Goal: Task Accomplishment & Management: Use online tool/utility

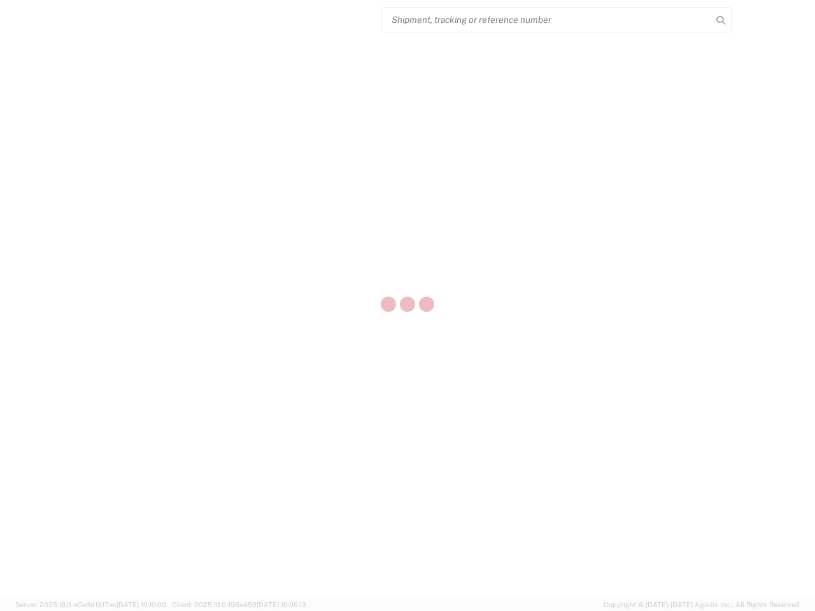
select select "US"
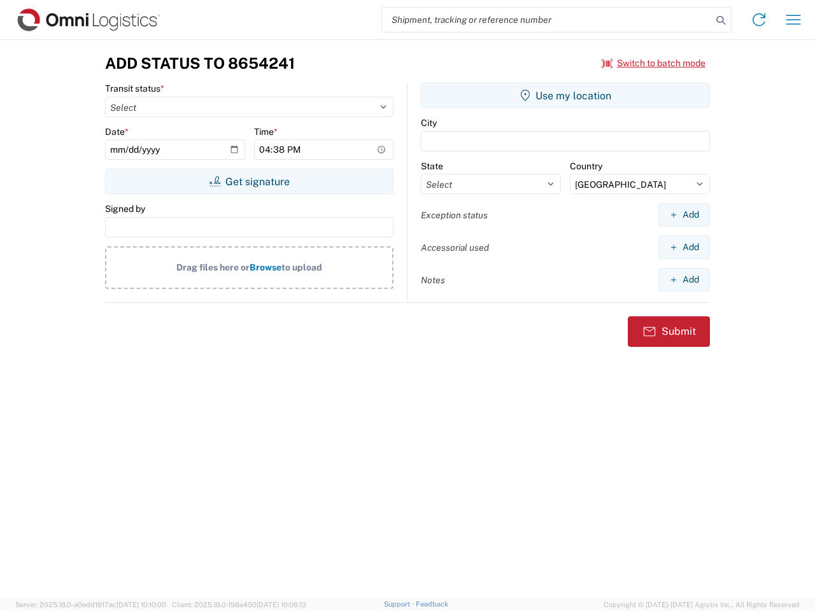
click at [547, 20] on input "search" at bounding box center [547, 20] width 330 height 24
click at [721, 20] on icon at bounding box center [721, 20] width 18 height 18
click at [759, 20] on icon at bounding box center [759, 20] width 20 height 20
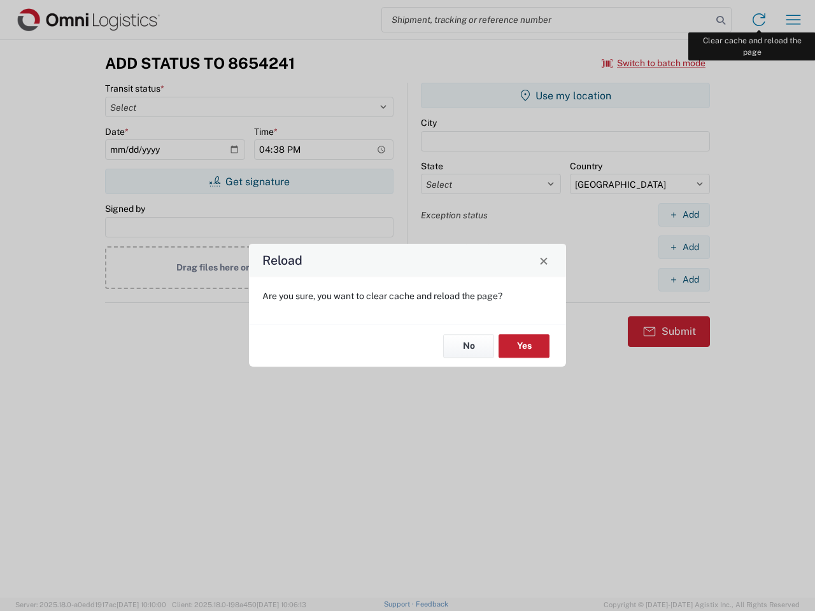
click at [793, 20] on div "Reload Are you sure, you want to clear cache and reload the page? No Yes" at bounding box center [407, 305] width 815 height 611
click at [654, 63] on div "Reload Are you sure, you want to clear cache and reload the page? No Yes" at bounding box center [407, 305] width 815 height 611
click at [249, 181] on div "Reload Are you sure, you want to clear cache and reload the page? No Yes" at bounding box center [407, 305] width 815 height 611
click at [565, 95] on div "Reload Are you sure, you want to clear cache and reload the page? No Yes" at bounding box center [407, 305] width 815 height 611
click at [684, 215] on div "Reload Are you sure, you want to clear cache and reload the page? No Yes" at bounding box center [407, 305] width 815 height 611
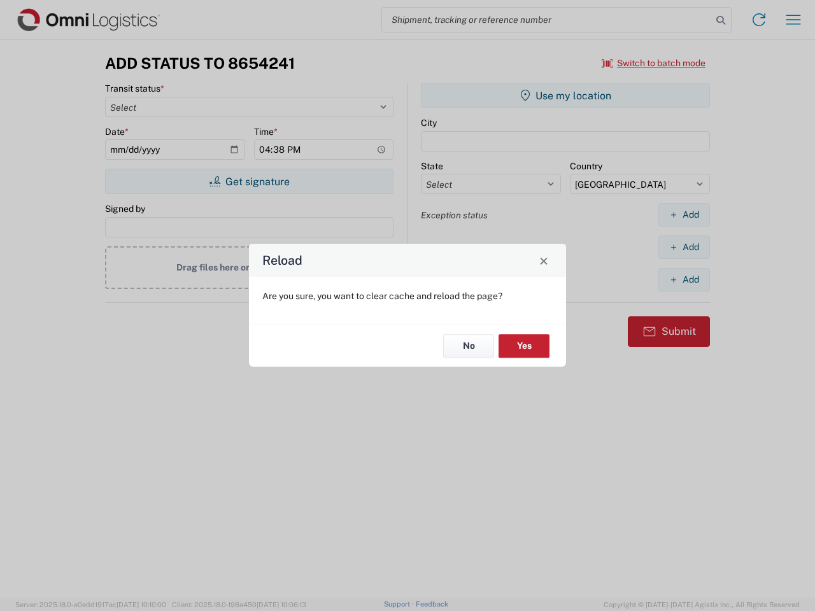
click at [684, 247] on div "Reload Are you sure, you want to clear cache and reload the page? No Yes" at bounding box center [407, 305] width 815 height 611
click at [684, 279] on div "Reload Are you sure, you want to clear cache and reload the page? No Yes" at bounding box center [407, 305] width 815 height 611
